Goal: Transaction & Acquisition: Purchase product/service

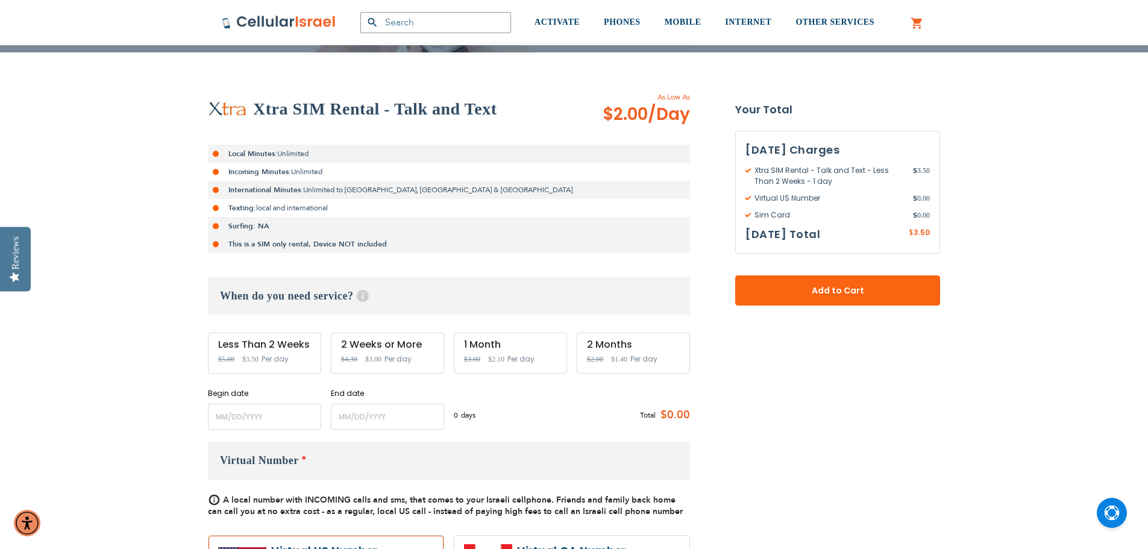
scroll to position [241, 0]
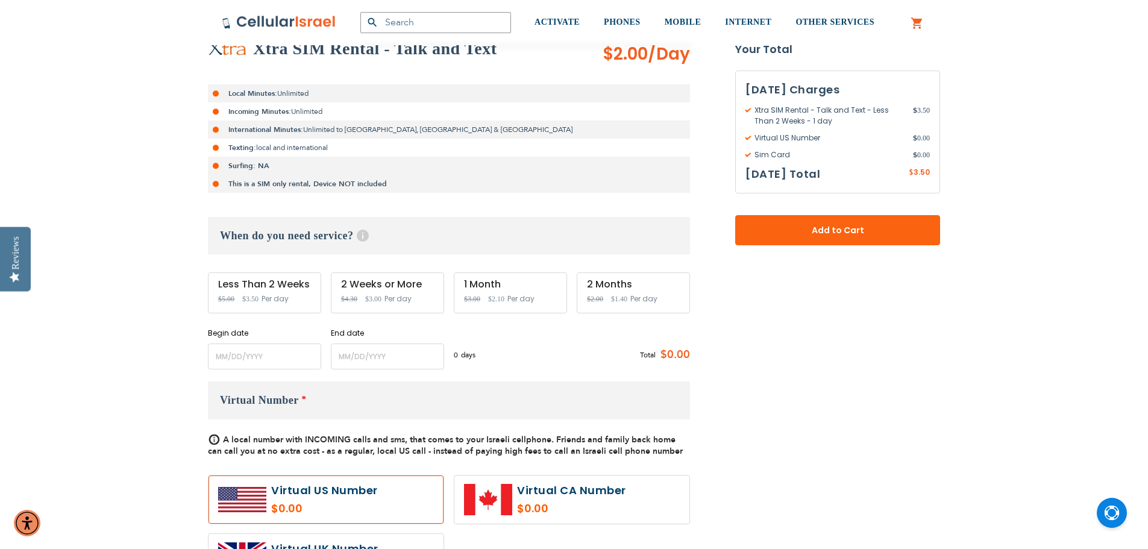
click at [254, 291] on div "Less Than 2 Weeks Special Price $3.50 Regular Price $5.00 Per day" at bounding box center [264, 292] width 113 height 41
click at [266, 300] on span "Per day" at bounding box center [275, 298] width 27 height 11
click at [284, 359] on input "name" at bounding box center [264, 357] width 113 height 26
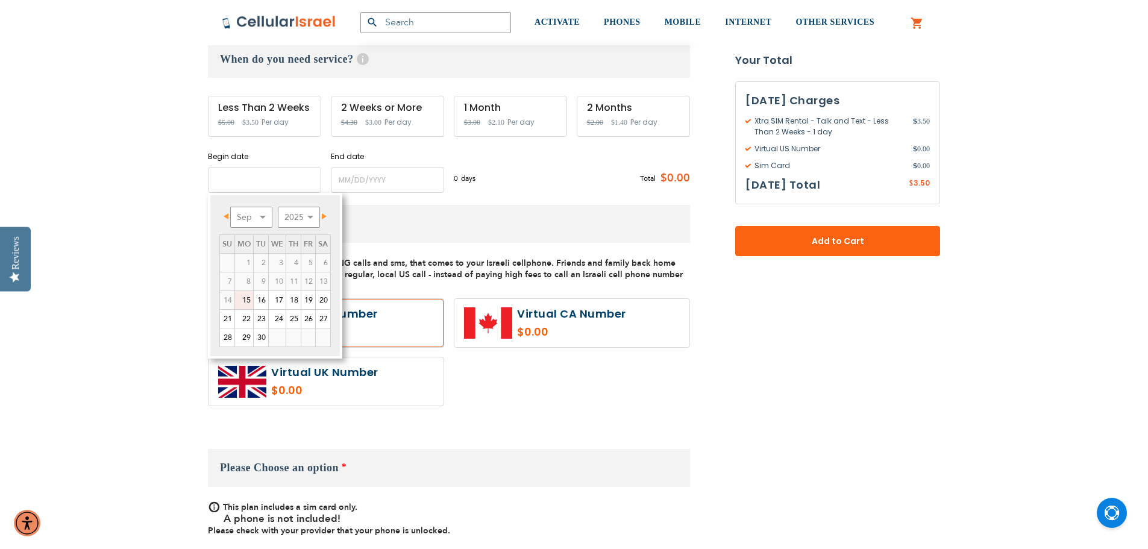
scroll to position [422, 0]
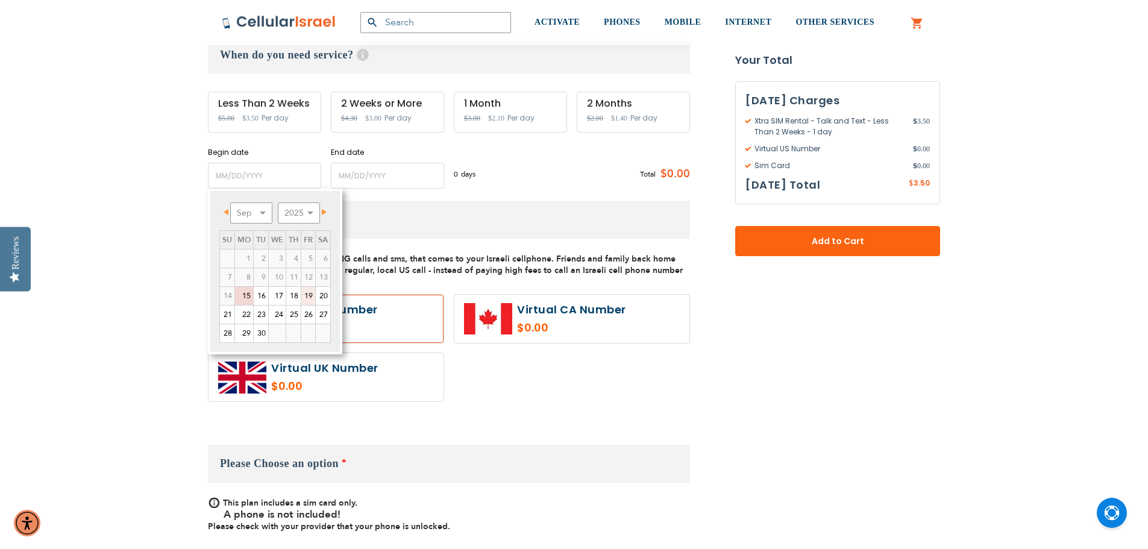
click at [308, 298] on link "19" at bounding box center [308, 296] width 14 height 18
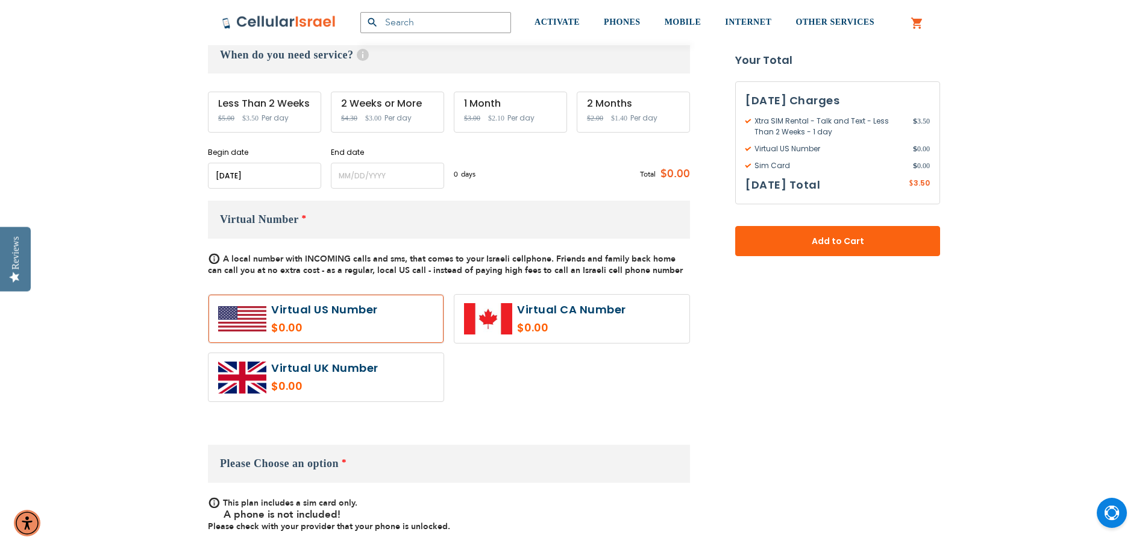
click at [272, 177] on input "name" at bounding box center [264, 176] width 113 height 26
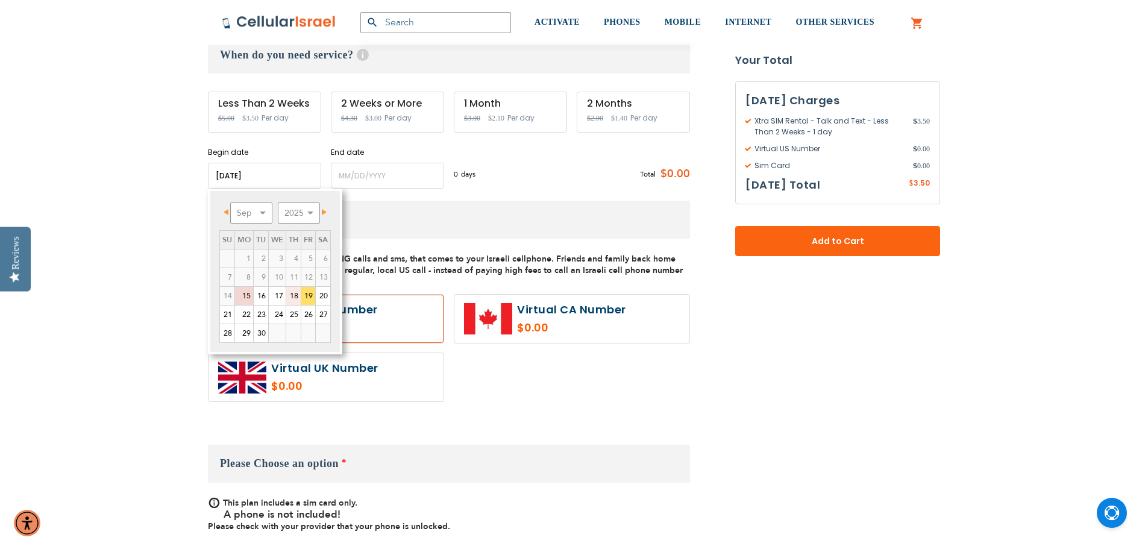
click at [294, 290] on link "18" at bounding box center [293, 296] width 14 height 18
type input "[DATE]"
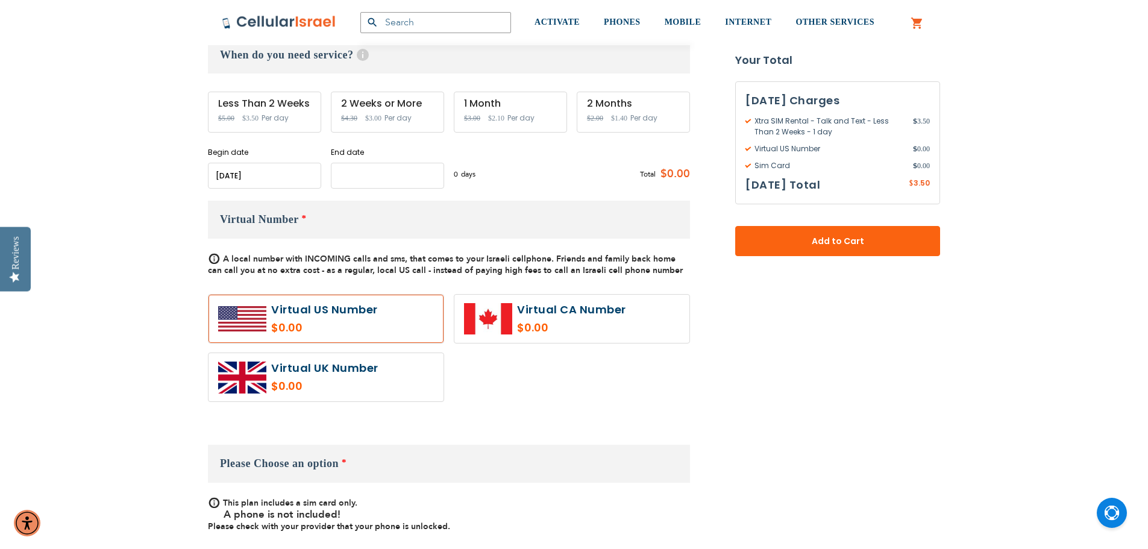
click at [399, 173] on input "name" at bounding box center [387, 176] width 113 height 26
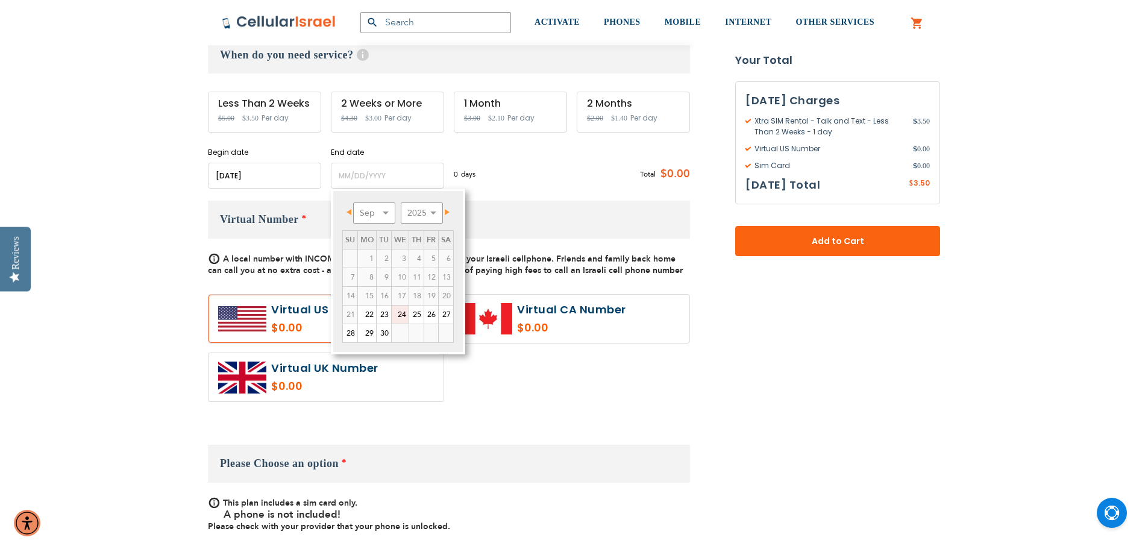
click at [403, 318] on link "24" at bounding box center [400, 315] width 17 height 18
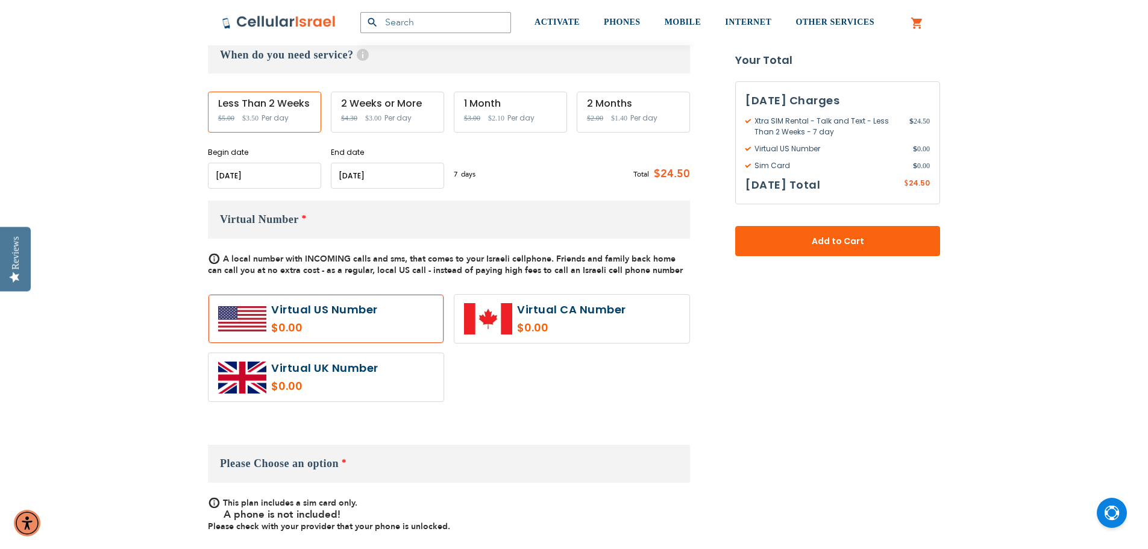
click at [380, 180] on input "name" at bounding box center [387, 176] width 113 height 26
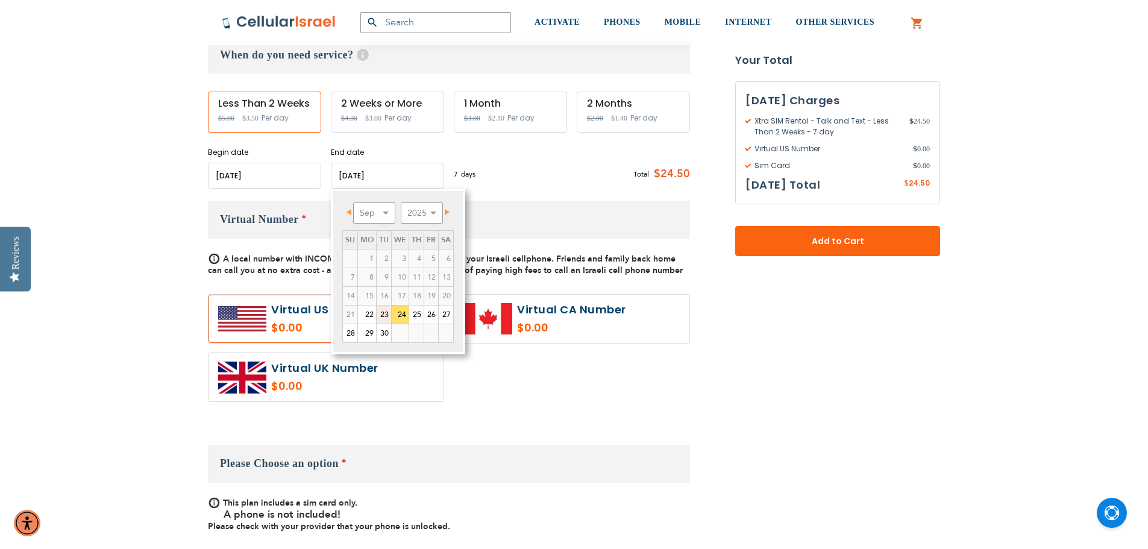
click at [383, 311] on link "23" at bounding box center [384, 315] width 14 height 18
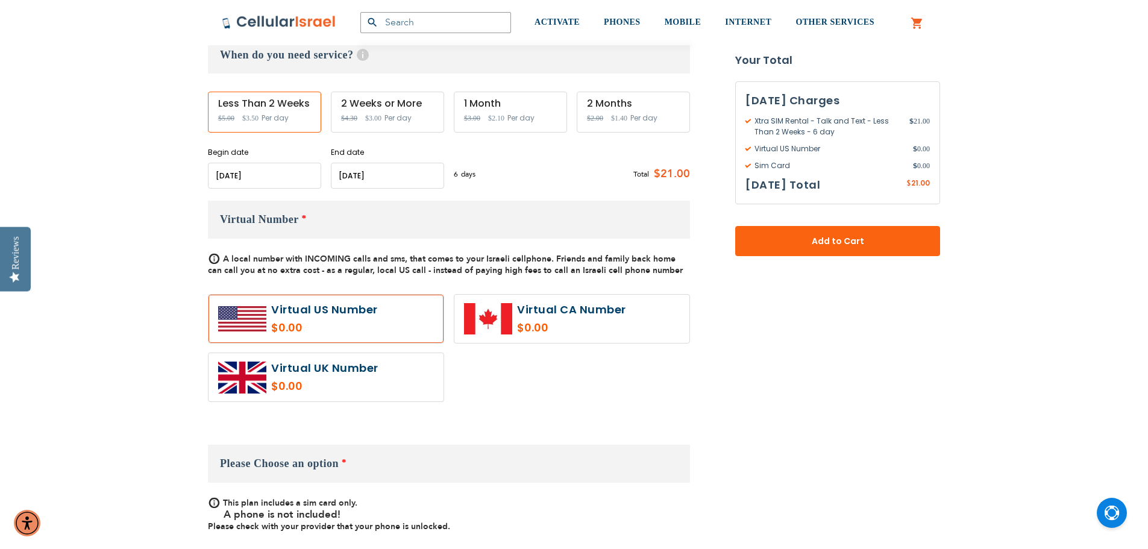
click at [395, 177] on input "name" at bounding box center [387, 176] width 113 height 26
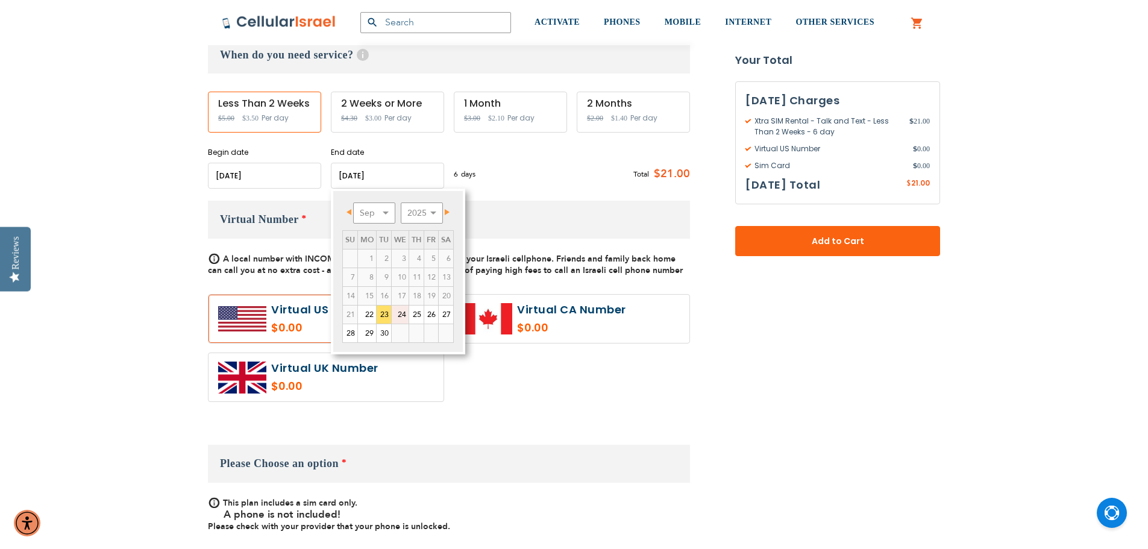
click at [397, 320] on link "24" at bounding box center [400, 315] width 17 height 18
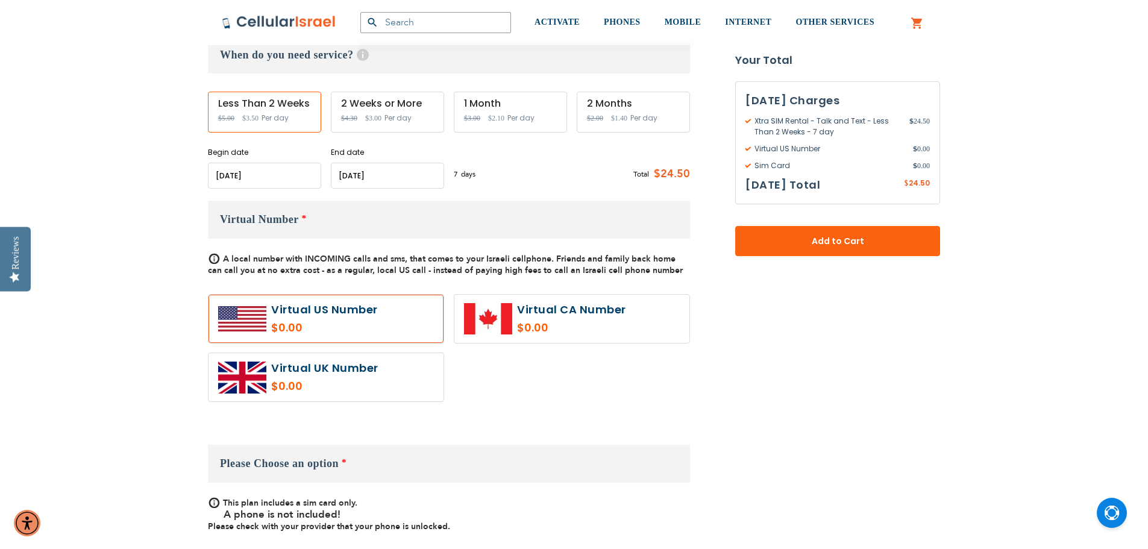
click at [398, 176] on input "name" at bounding box center [387, 176] width 113 height 26
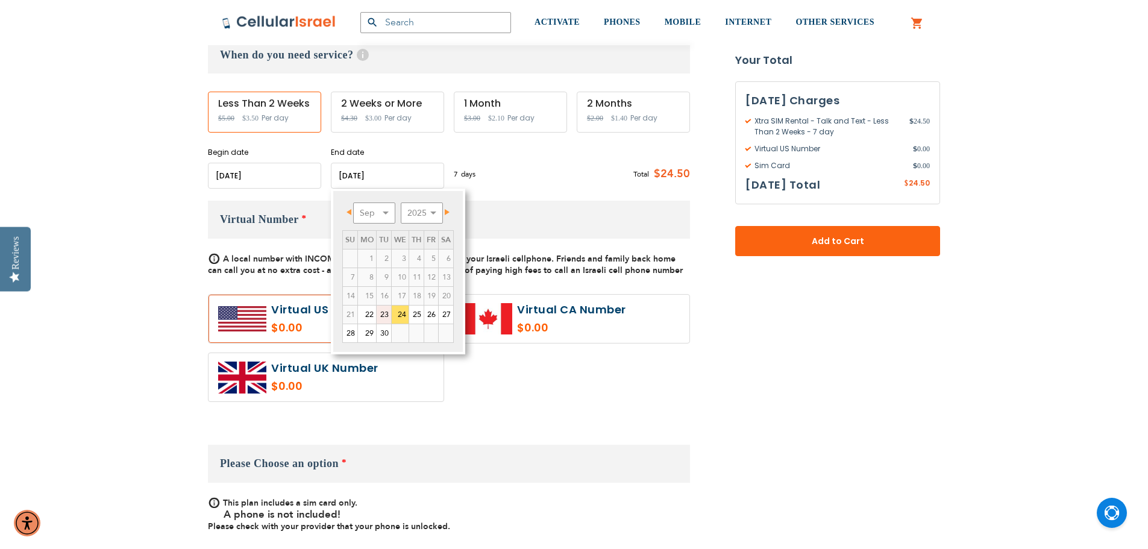
click at [383, 318] on link "23" at bounding box center [384, 315] width 14 height 18
type input "[DATE]"
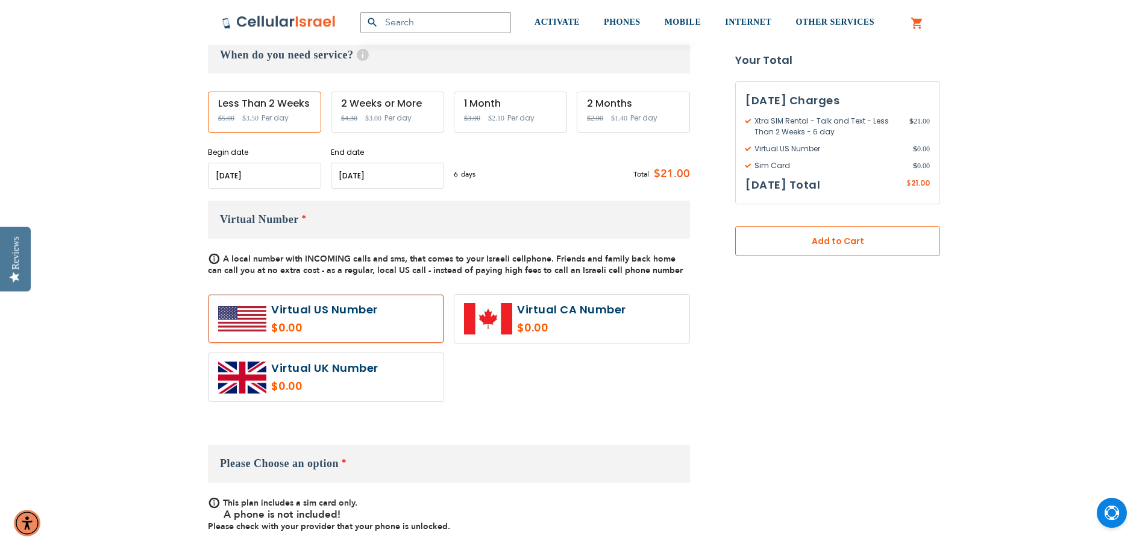
click at [824, 248] on button "Add to Cart" at bounding box center [837, 241] width 205 height 30
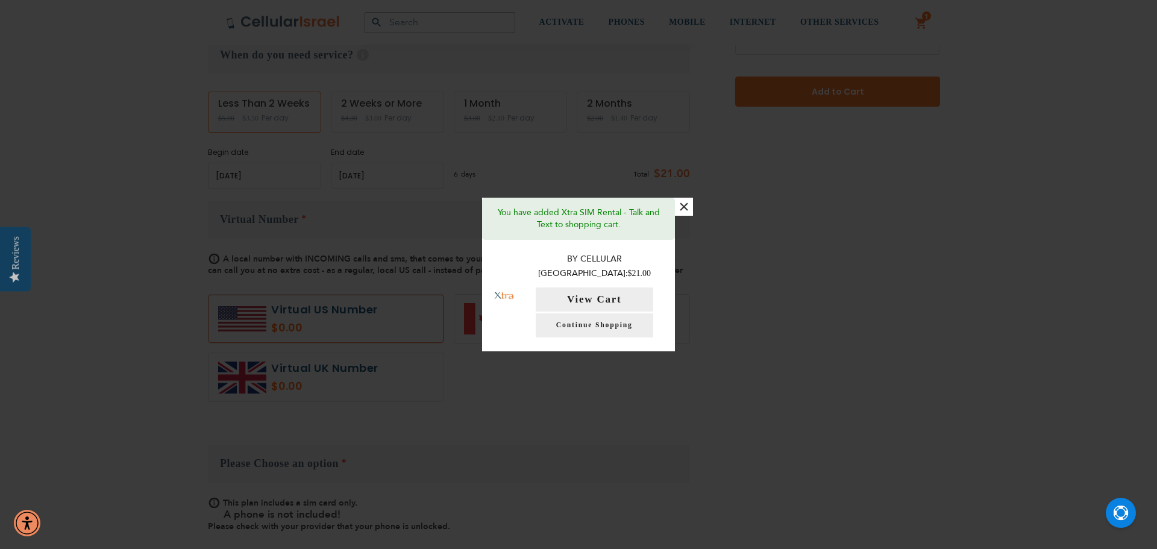
click at [688, 211] on button "×" at bounding box center [684, 207] width 18 height 18
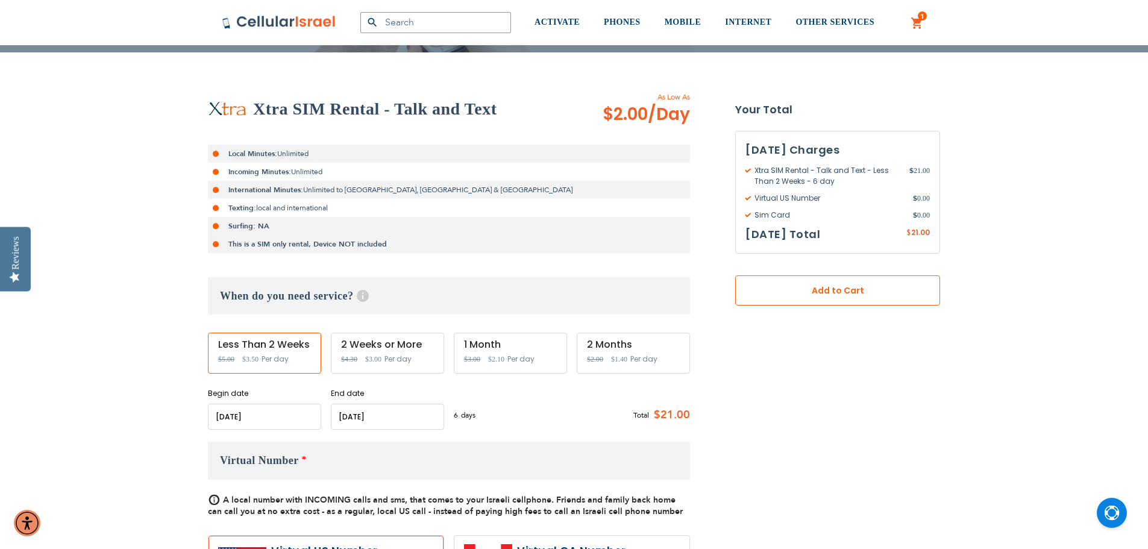
scroll to position [0, 0]
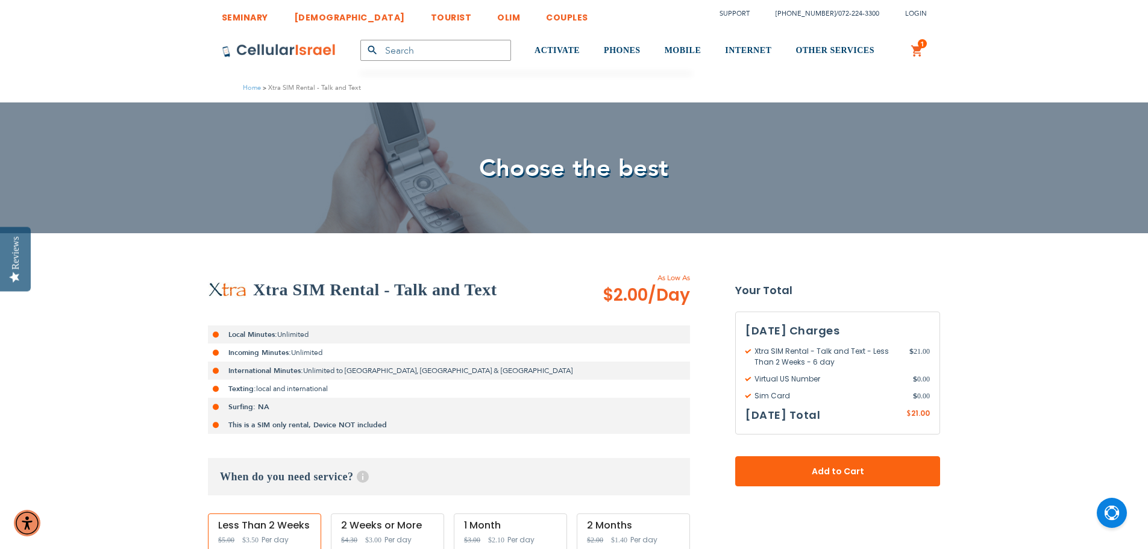
click at [431, 19] on link "TOURIST" at bounding box center [451, 14] width 41 height 22
